Goal: Information Seeking & Learning: Learn about a topic

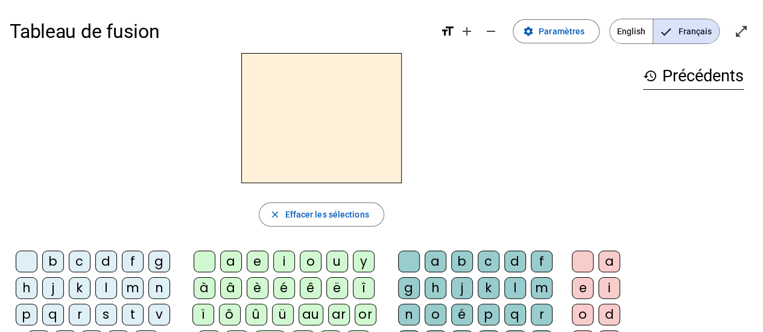
click at [630, 40] on span "English" at bounding box center [631, 31] width 43 height 24
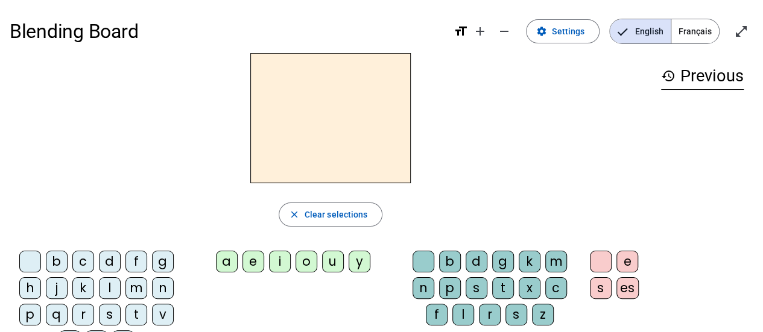
click at [283, 259] on div "i" at bounding box center [280, 262] width 22 height 22
click at [229, 261] on div "a" at bounding box center [227, 262] width 22 height 22
click at [93, 265] on div "c" at bounding box center [83, 262] width 22 height 22
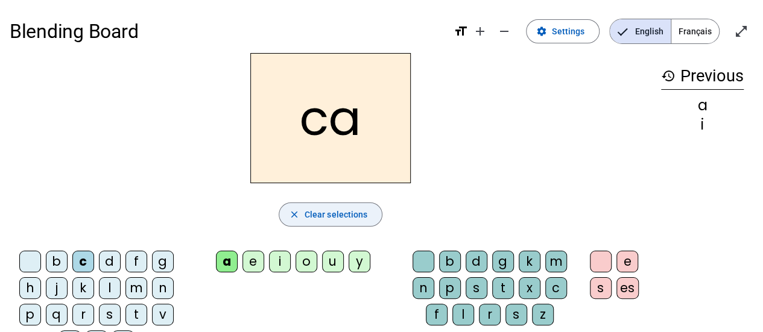
click at [331, 217] on span "Clear selections" at bounding box center [336, 215] width 63 height 14
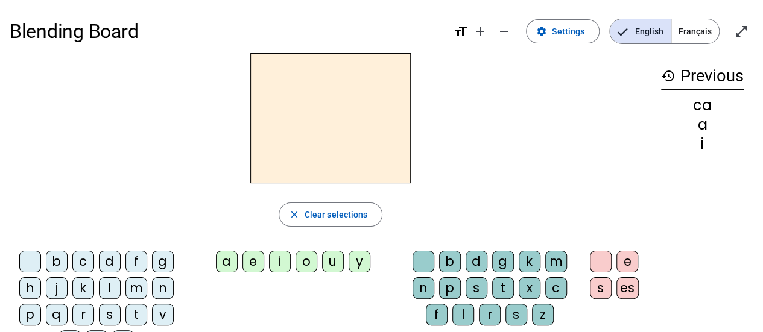
click at [81, 265] on div "c" at bounding box center [83, 262] width 22 height 22
click at [532, 260] on div "k" at bounding box center [530, 262] width 22 height 22
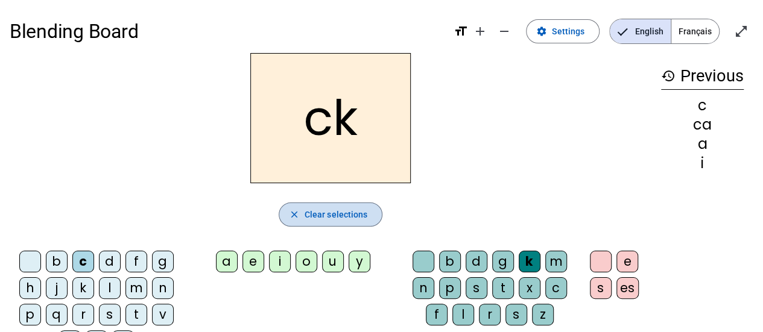
click at [363, 217] on span "Clear selections" at bounding box center [336, 215] width 63 height 14
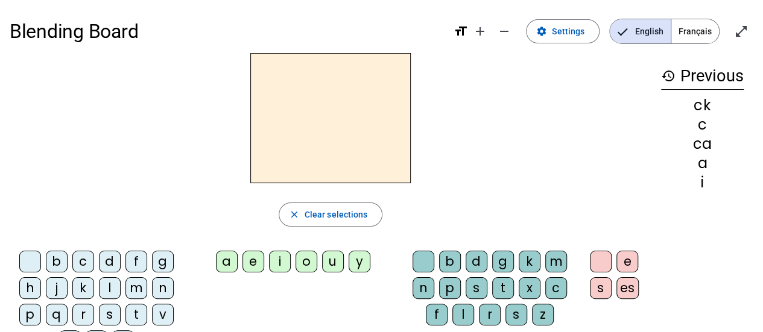
click at [90, 309] on div "r" at bounding box center [83, 315] width 22 height 22
click at [116, 287] on div "l" at bounding box center [110, 288] width 22 height 22
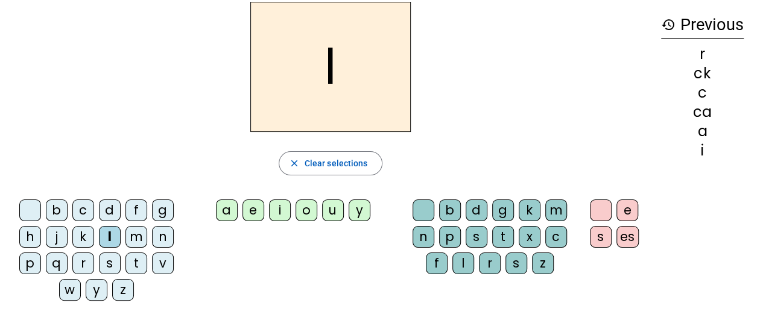
scroll to position [51, 0]
click at [71, 294] on div "w" at bounding box center [70, 291] width 22 height 22
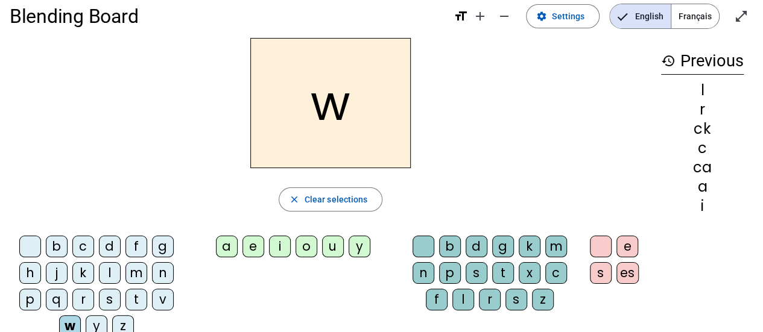
scroll to position [17, 0]
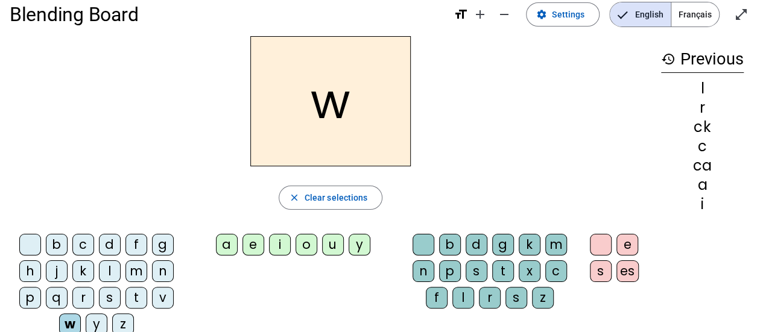
click at [60, 279] on div "j" at bounding box center [57, 272] width 22 height 22
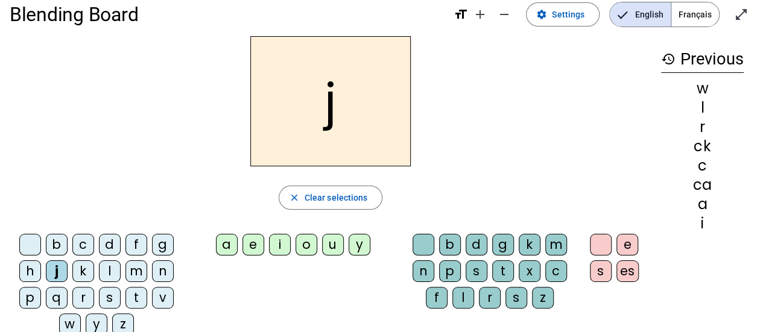
click at [361, 248] on div "y" at bounding box center [360, 245] width 22 height 22
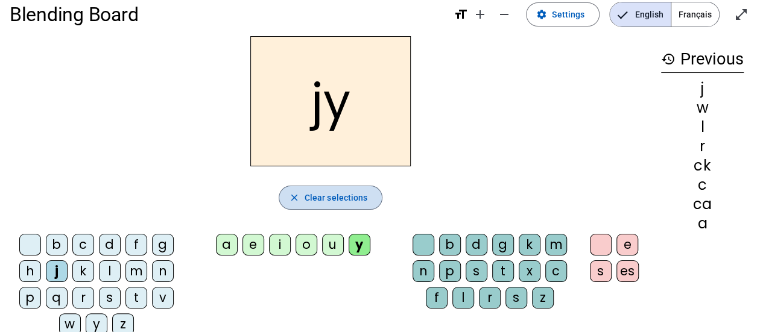
click at [334, 192] on span "Clear selections" at bounding box center [336, 198] width 63 height 14
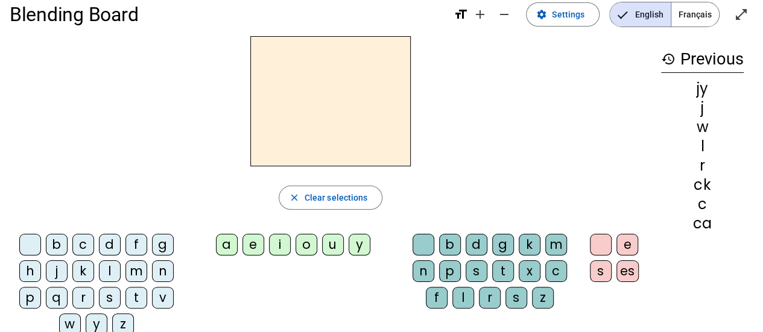
click at [357, 242] on div "y" at bounding box center [360, 245] width 22 height 22
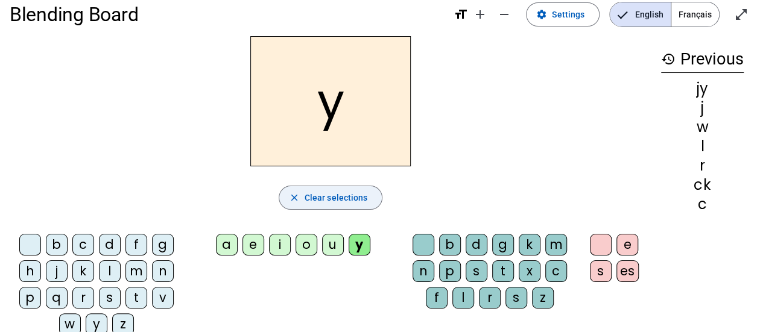
click at [304, 202] on span "button" at bounding box center [330, 197] width 103 height 29
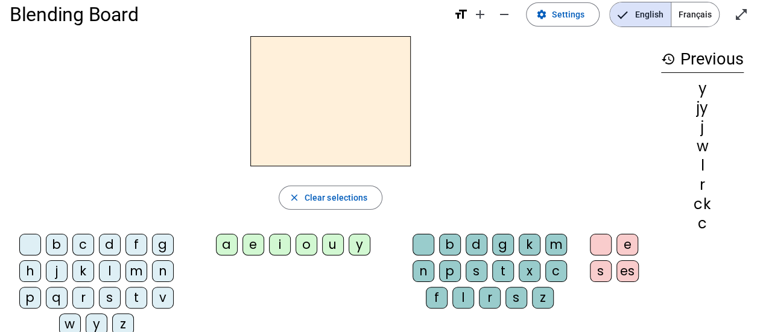
click at [524, 270] on div "x" at bounding box center [530, 272] width 22 height 22
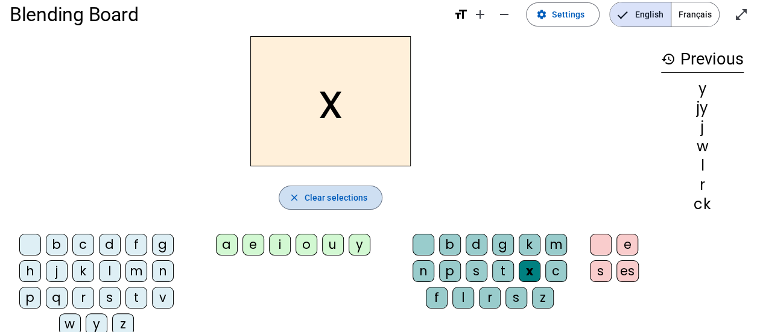
click at [354, 203] on span "Clear selections" at bounding box center [336, 198] width 63 height 14
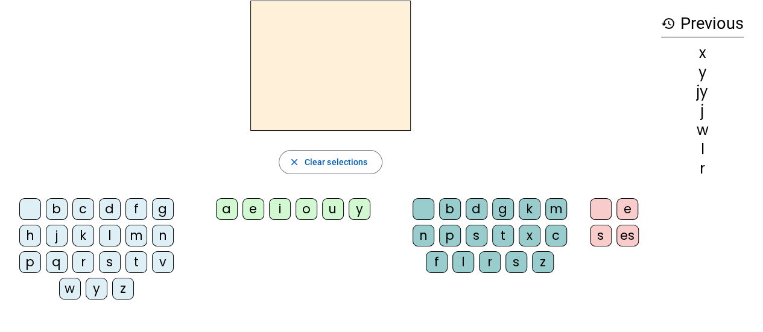
scroll to position [0, 0]
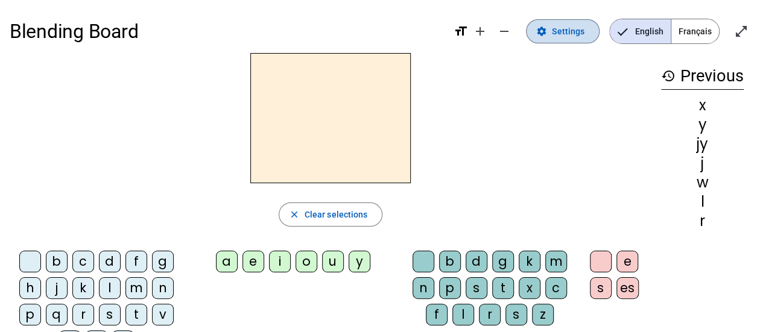
click at [567, 36] on span "Settings" at bounding box center [568, 31] width 33 height 14
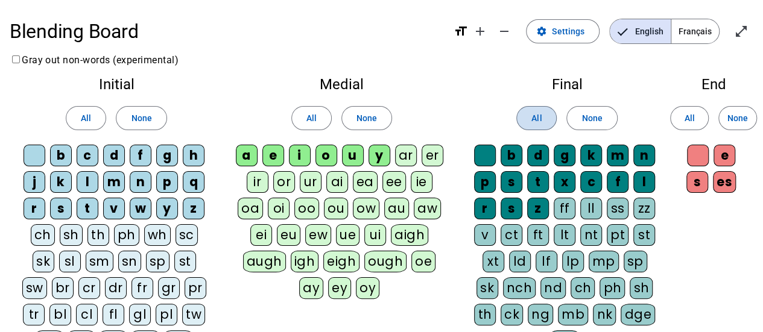
click at [539, 118] on span "All" at bounding box center [536, 118] width 10 height 14
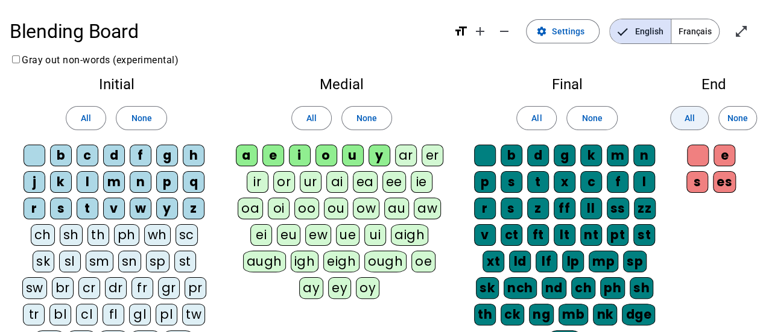
click at [677, 126] on span at bounding box center [689, 118] width 37 height 29
click at [691, 121] on span "All" at bounding box center [689, 118] width 10 height 14
click at [301, 126] on span at bounding box center [311, 118] width 39 height 29
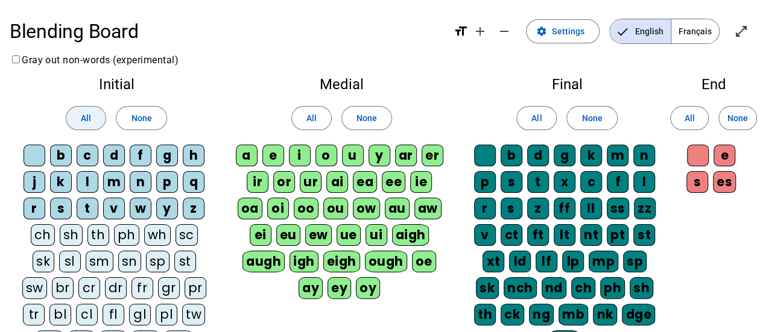
click at [101, 119] on span at bounding box center [85, 118] width 39 height 29
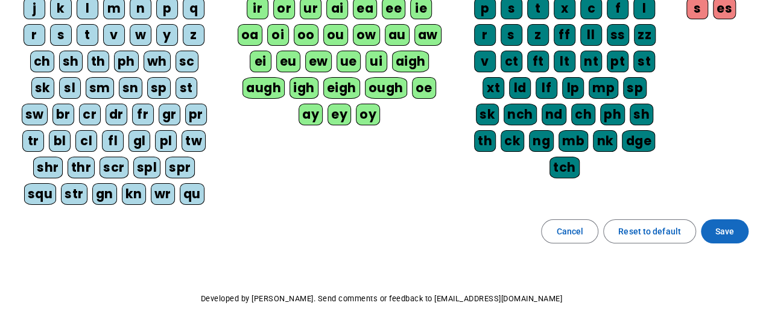
click at [724, 224] on span "Save" at bounding box center [724, 231] width 19 height 14
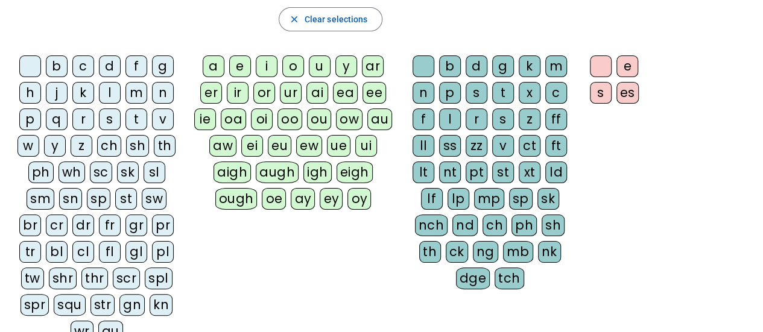
scroll to position [196, 0]
click at [98, 327] on div "qu" at bounding box center [110, 331] width 25 height 22
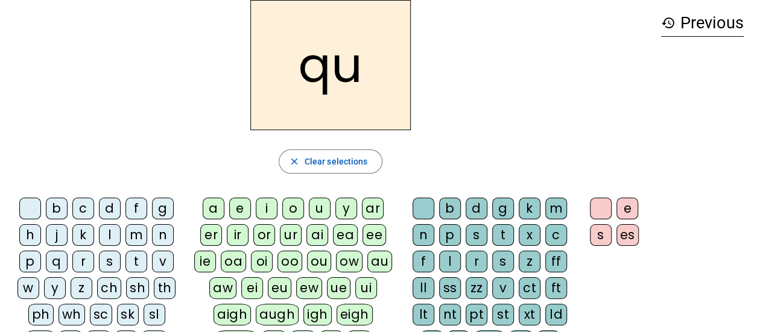
scroll to position [52, 0]
click at [163, 261] on div "v" at bounding box center [163, 263] width 22 height 22
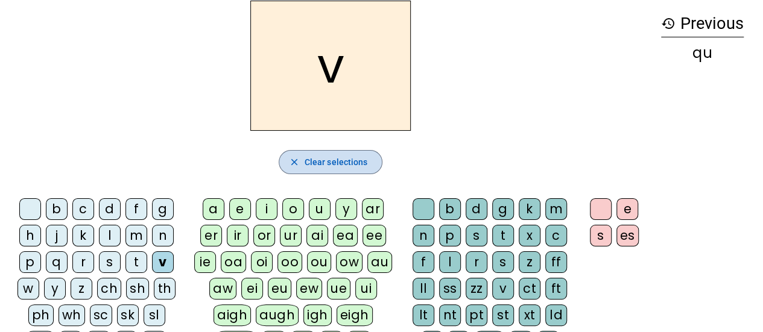
click at [300, 165] on mat-icon "close" at bounding box center [294, 162] width 11 height 11
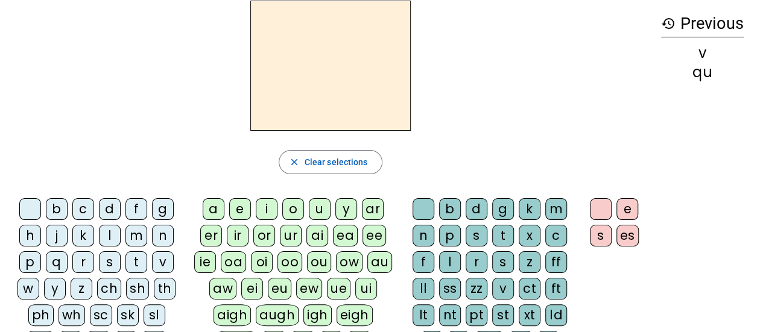
click at [116, 260] on div "s" at bounding box center [110, 263] width 22 height 22
click at [536, 263] on div "z" at bounding box center [530, 263] width 22 height 22
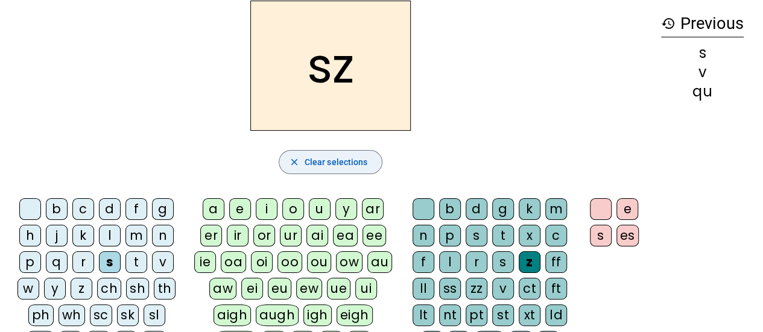
click at [372, 162] on span "button" at bounding box center [330, 162] width 103 height 29
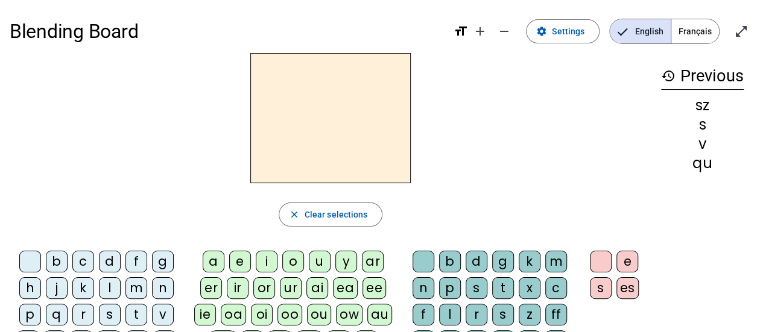
scroll to position [5, 0]
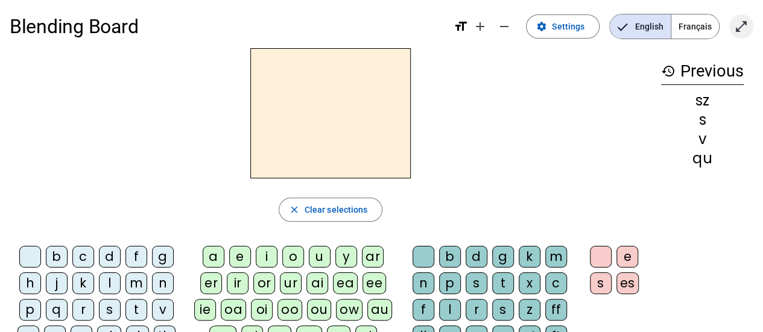
click at [746, 27] on mat-icon "open_in_full" at bounding box center [741, 26] width 14 height 14
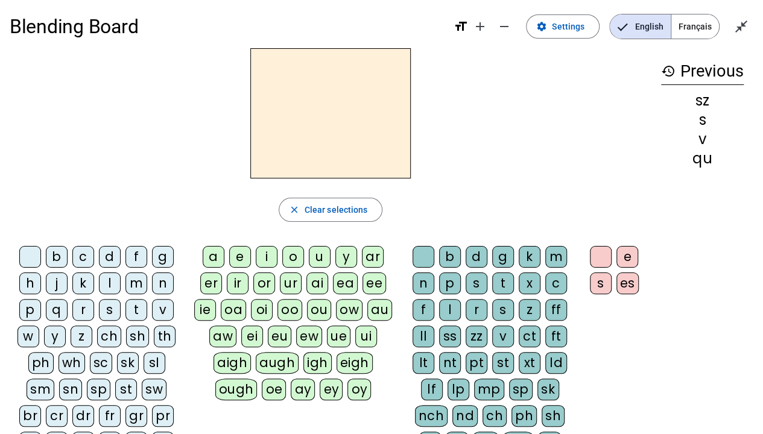
click at [109, 310] on div "s" at bounding box center [110, 310] width 22 height 22
click at [271, 257] on div "i" at bounding box center [267, 257] width 22 height 22
click at [450, 285] on div "p" at bounding box center [450, 284] width 22 height 22
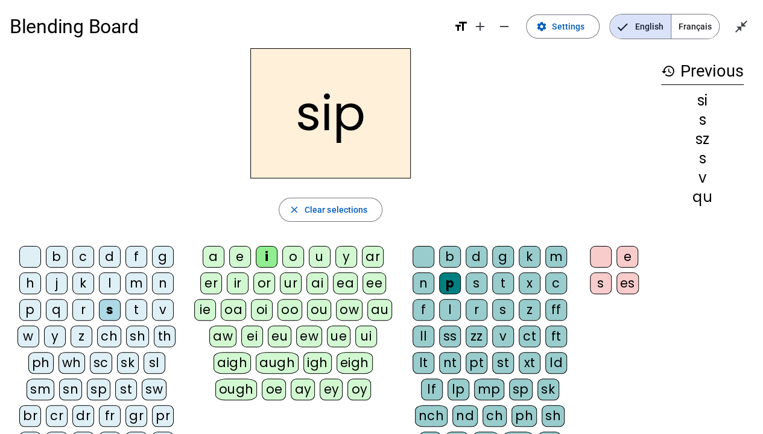
click at [509, 285] on div "t" at bounding box center [503, 284] width 22 height 22
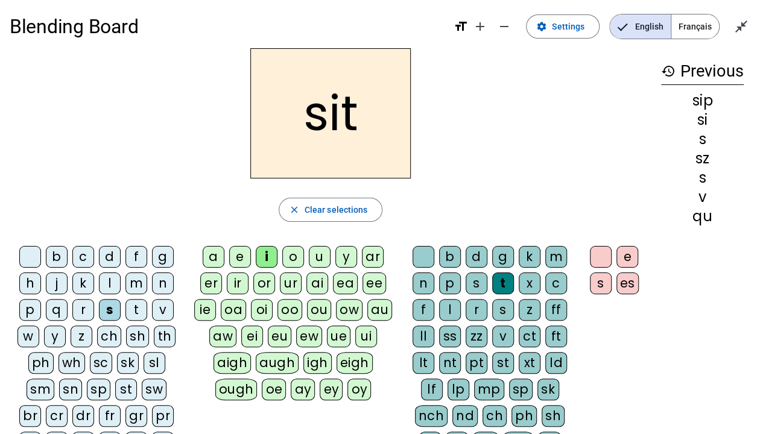
click at [133, 258] on div "f" at bounding box center [136, 257] width 22 height 22
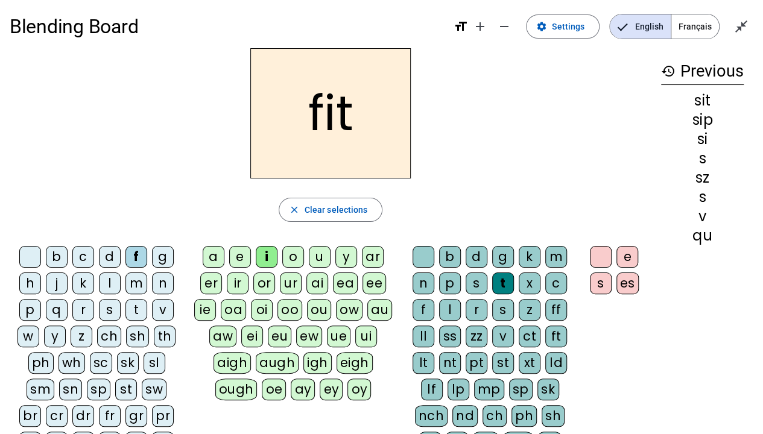
click at [595, 288] on div "s" at bounding box center [601, 284] width 22 height 22
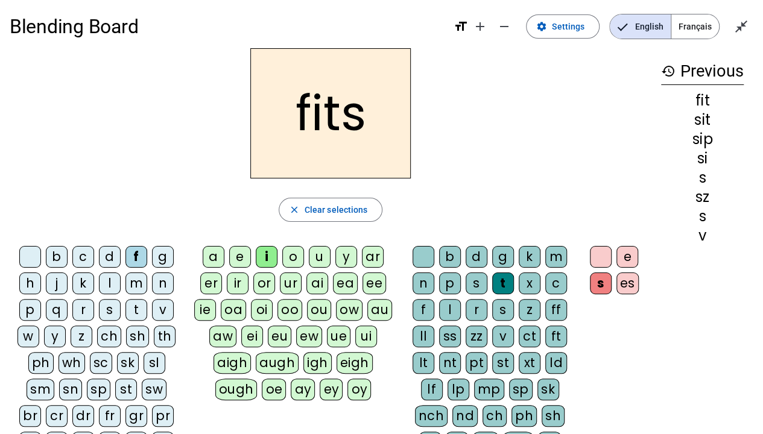
click at [424, 288] on div "n" at bounding box center [424, 284] width 22 height 22
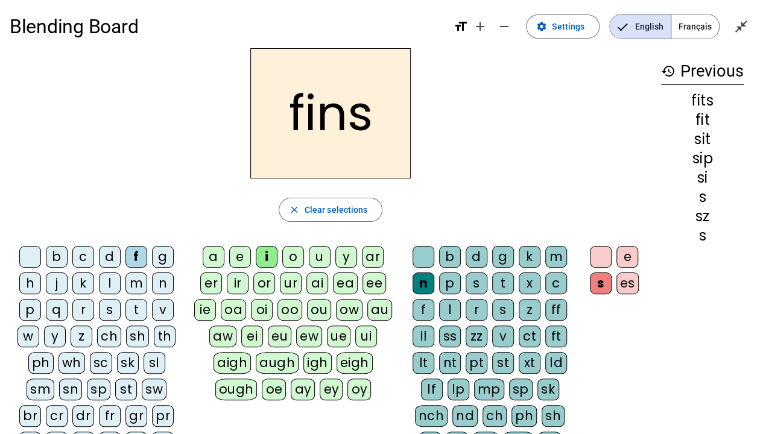
click at [603, 282] on div "s" at bounding box center [601, 284] width 22 height 22
click at [374, 215] on span "button" at bounding box center [330, 209] width 103 height 29
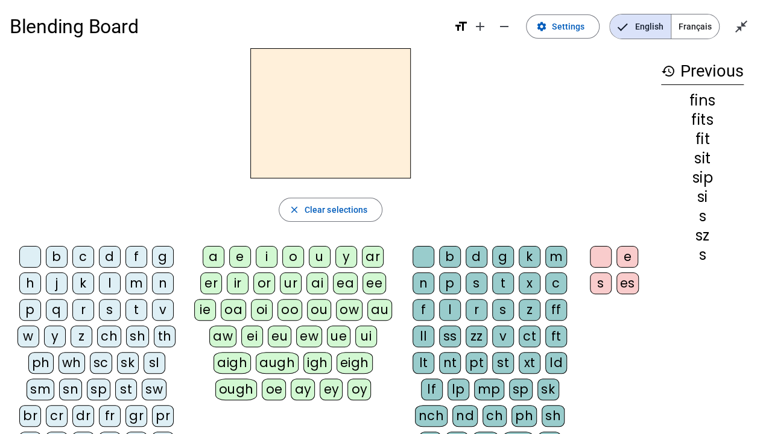
click at [136, 262] on div "f" at bounding box center [136, 257] width 22 height 22
click at [265, 256] on div "i" at bounding box center [267, 257] width 22 height 22
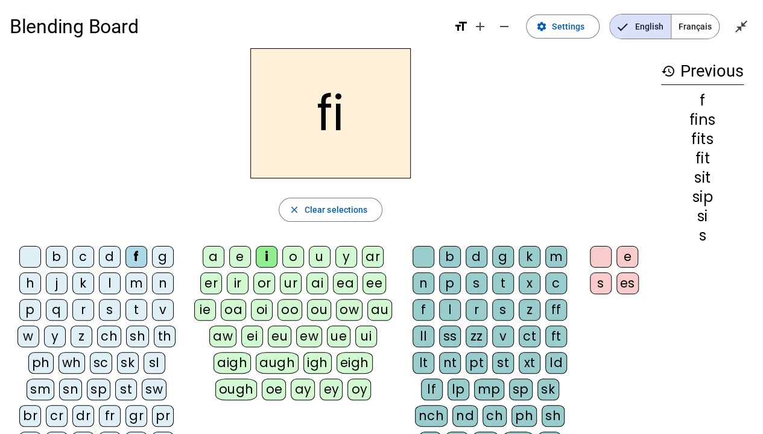
click at [422, 284] on div "n" at bounding box center [424, 284] width 22 height 22
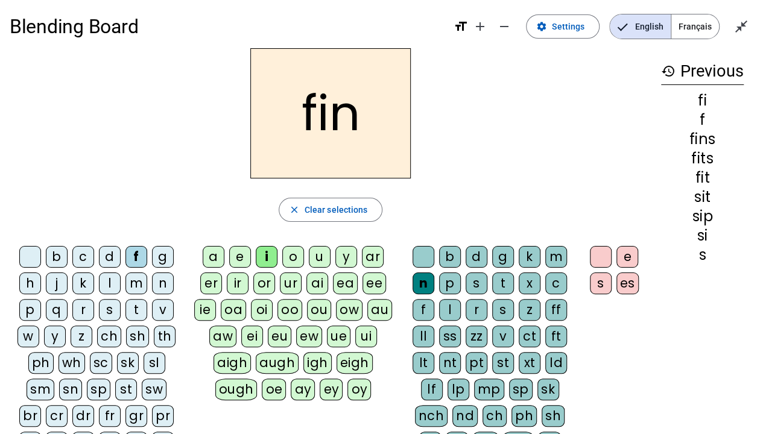
click at [139, 312] on div "t" at bounding box center [136, 310] width 22 height 22
click at [448, 285] on div "p" at bounding box center [450, 284] width 22 height 22
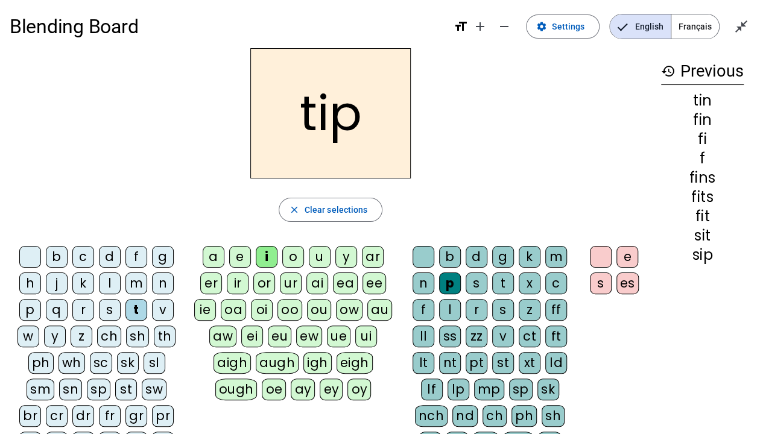
click at [163, 285] on div "n" at bounding box center [163, 284] width 22 height 22
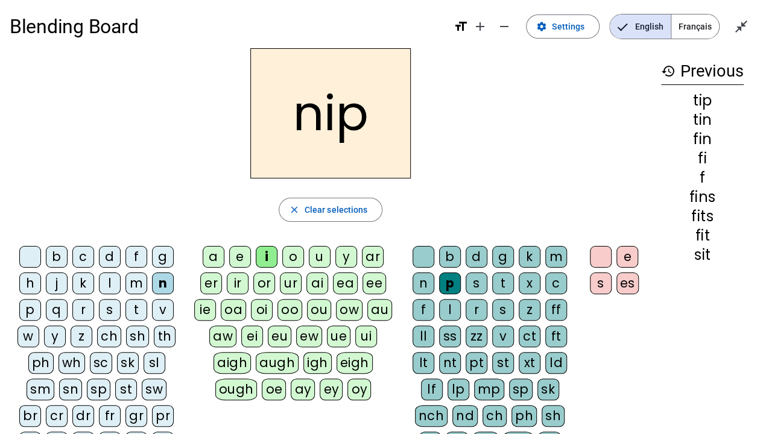
click at [61, 332] on div "sn" at bounding box center [70, 390] width 23 height 22
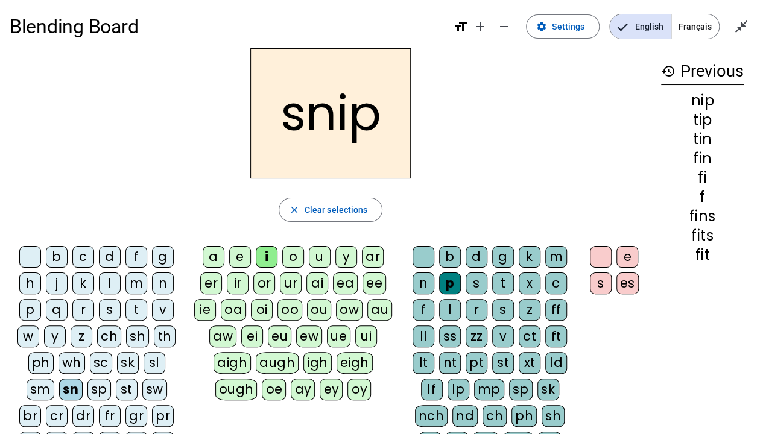
click at [122, 332] on div "sk" at bounding box center [128, 363] width 22 height 22
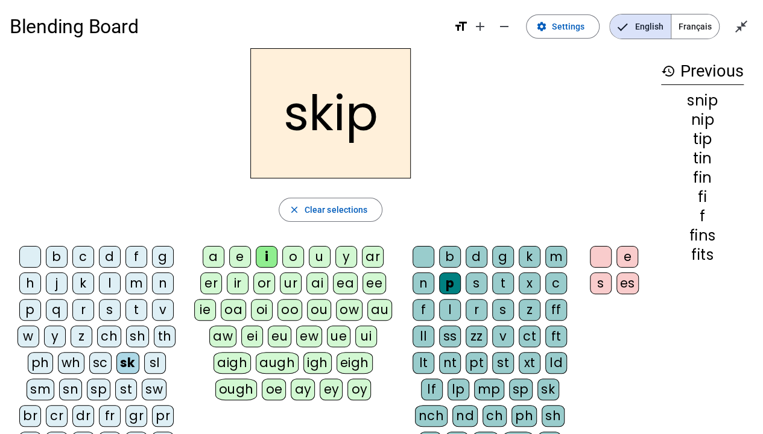
click at [431, 285] on div "n" at bounding box center [424, 284] width 22 height 22
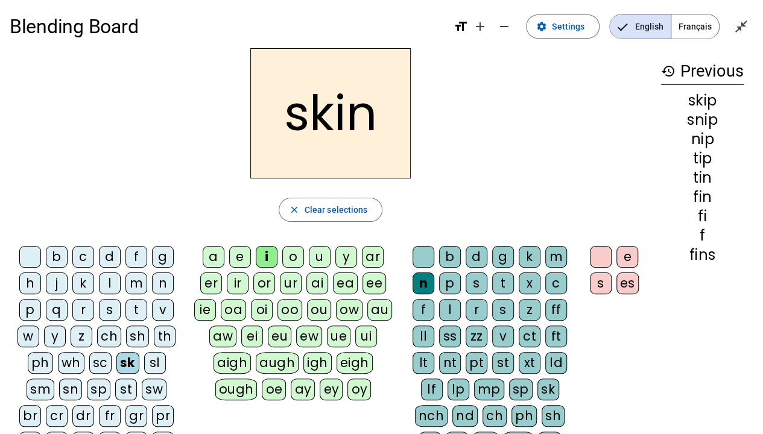
click at [547, 256] on div "m" at bounding box center [556, 257] width 22 height 22
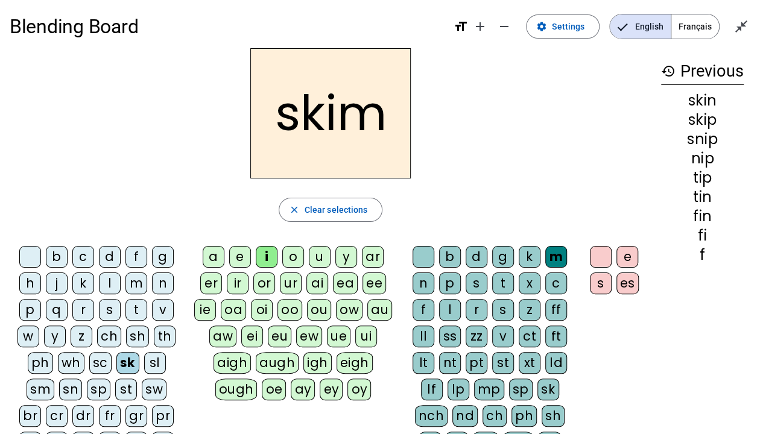
click at [510, 285] on div "t" at bounding box center [503, 284] width 22 height 22
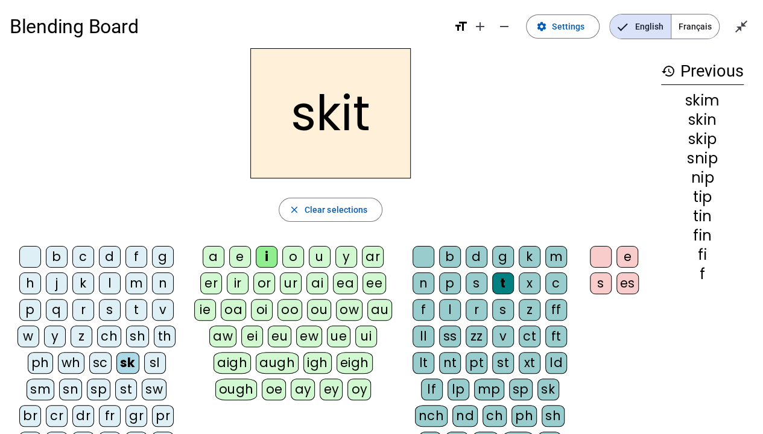
click at [477, 256] on div "d" at bounding box center [477, 257] width 22 height 22
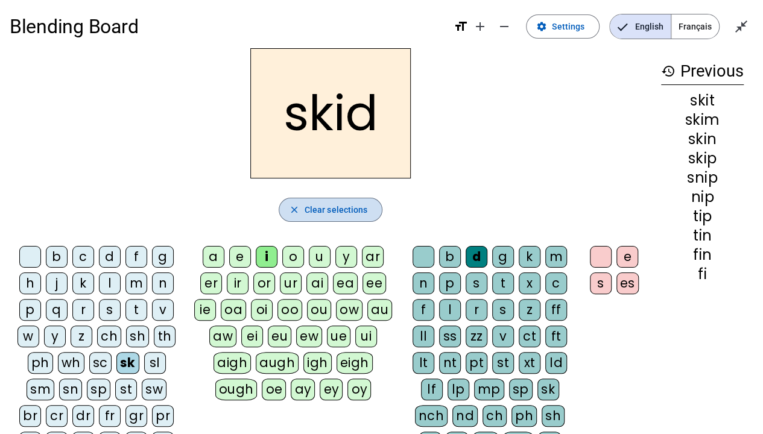
click at [288, 218] on span "button" at bounding box center [330, 209] width 103 height 29
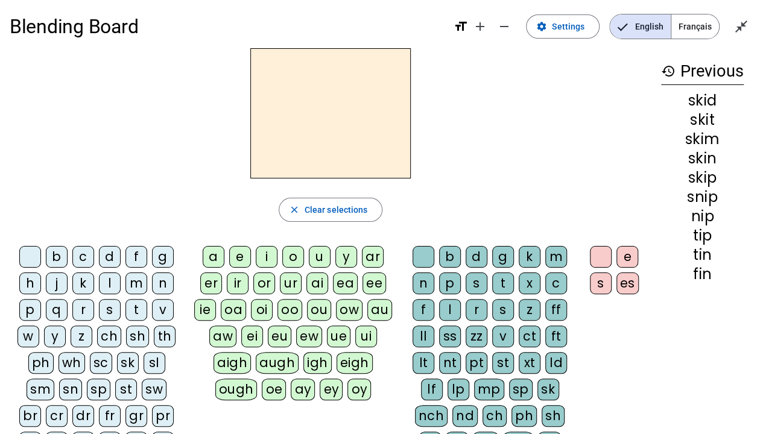
click at [88, 281] on div "k" at bounding box center [83, 284] width 22 height 22
click at [269, 253] on div "i" at bounding box center [267, 257] width 22 height 22
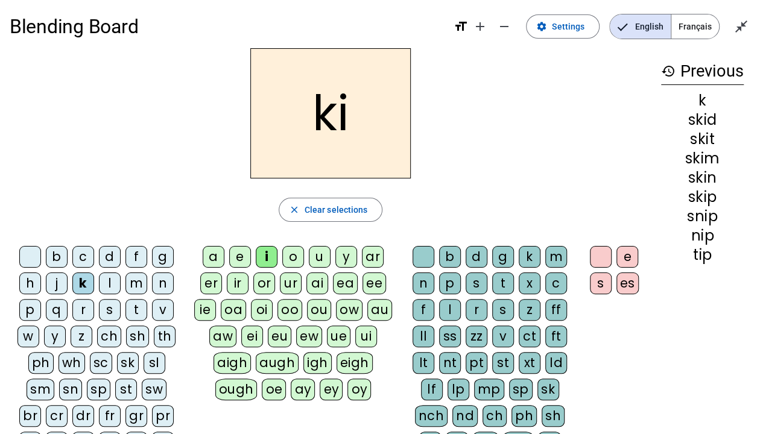
click at [478, 257] on div "d" at bounding box center [477, 257] width 22 height 22
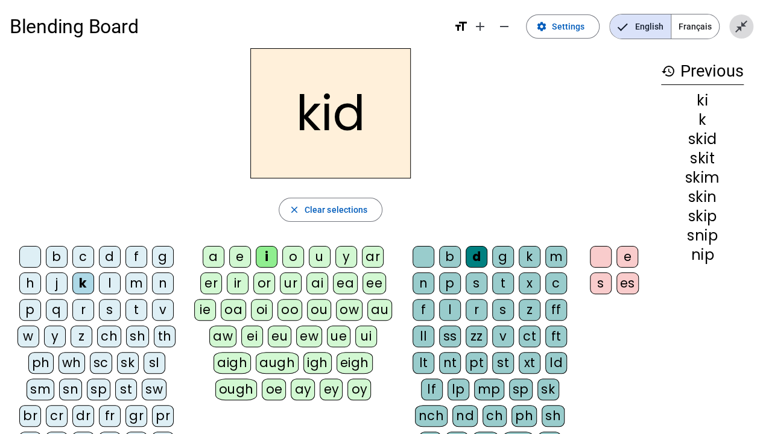
click at [743, 31] on mat-icon "close_fullscreen" at bounding box center [741, 26] width 14 height 14
